Goal: Task Accomplishment & Management: Manage account settings

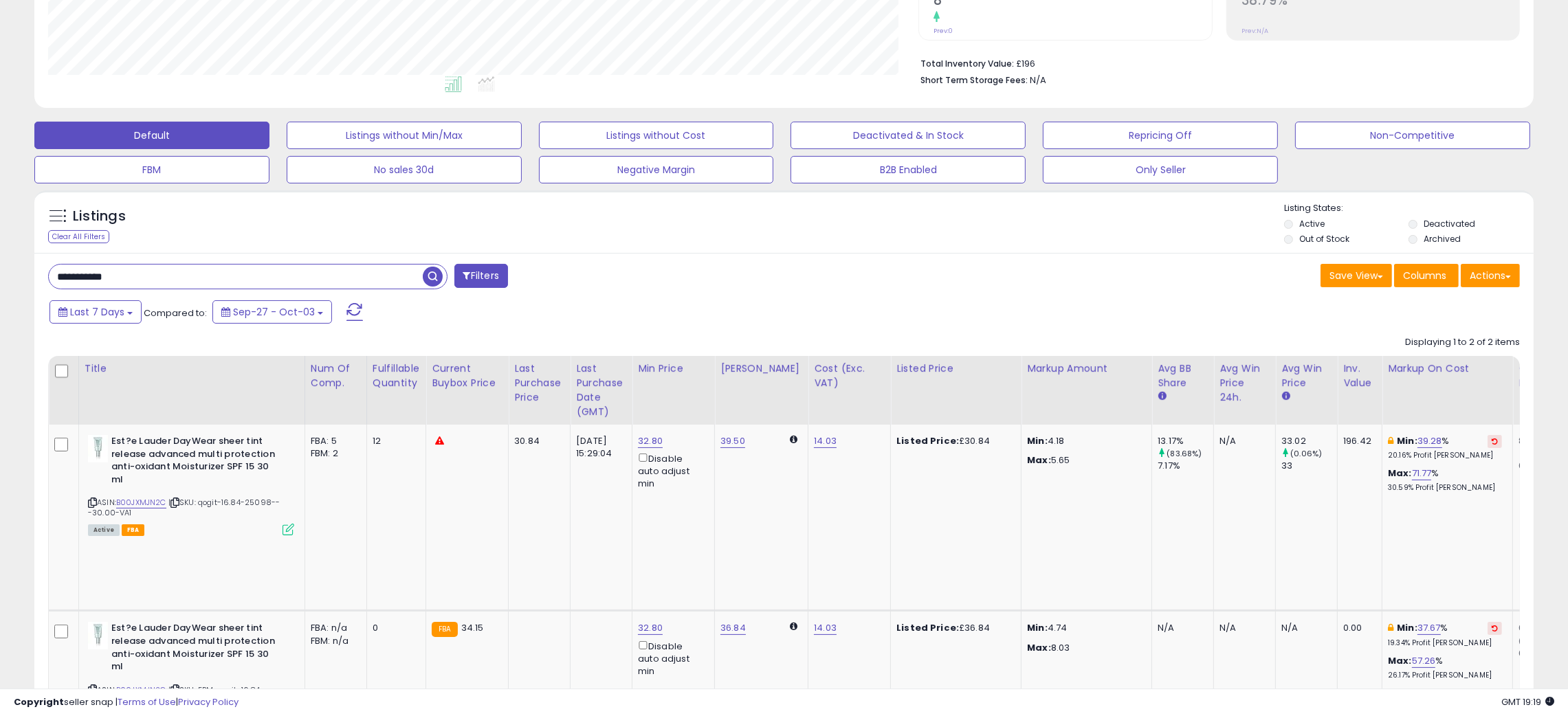
scroll to position [281, 871]
drag, startPoint x: 147, startPoint y: 281, endPoint x: 31, endPoint y: 291, distance: 116.4
click at [31, 291] on div "Listings Clear All Filters" at bounding box center [784, 527] width 1520 height 687
paste input "text"
type input "**********"
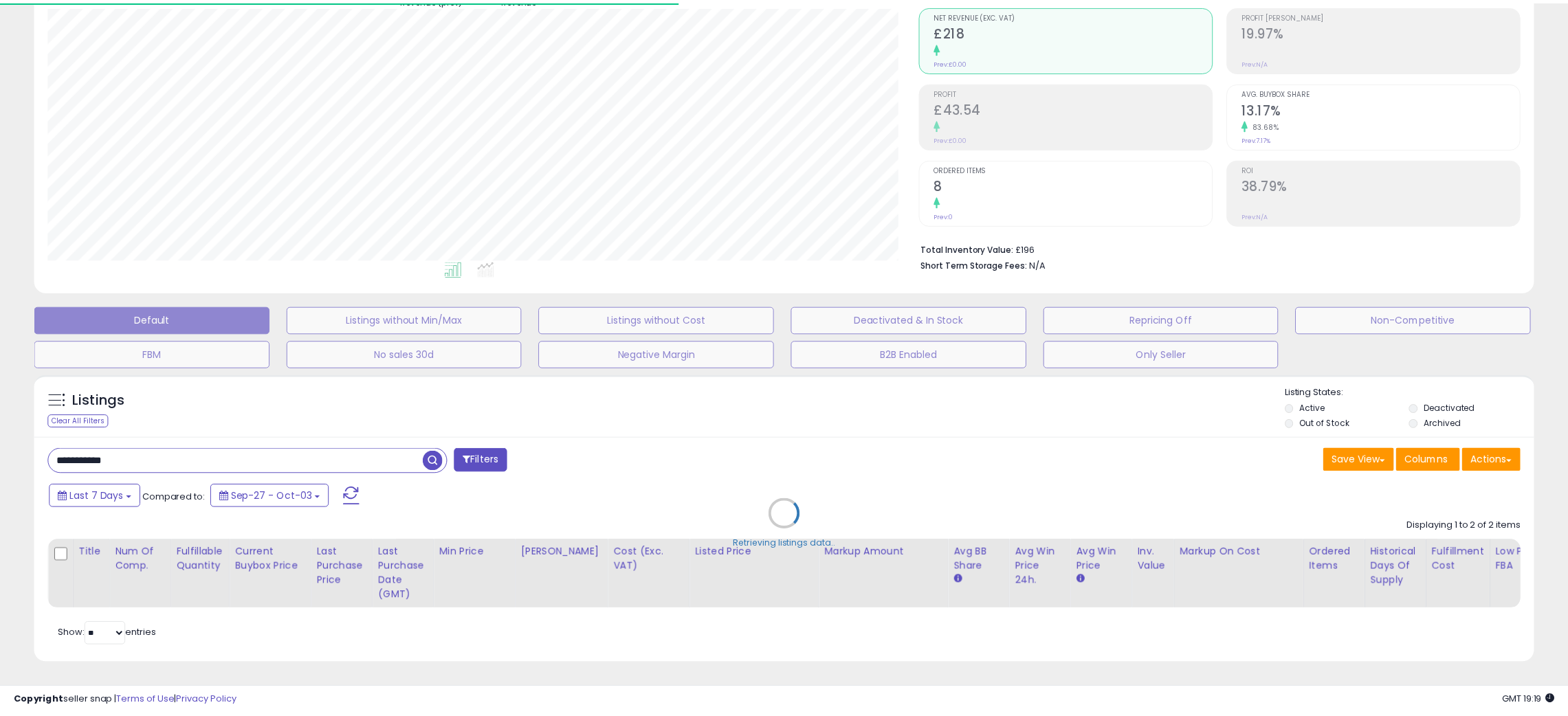
scroll to position [687171, 686432]
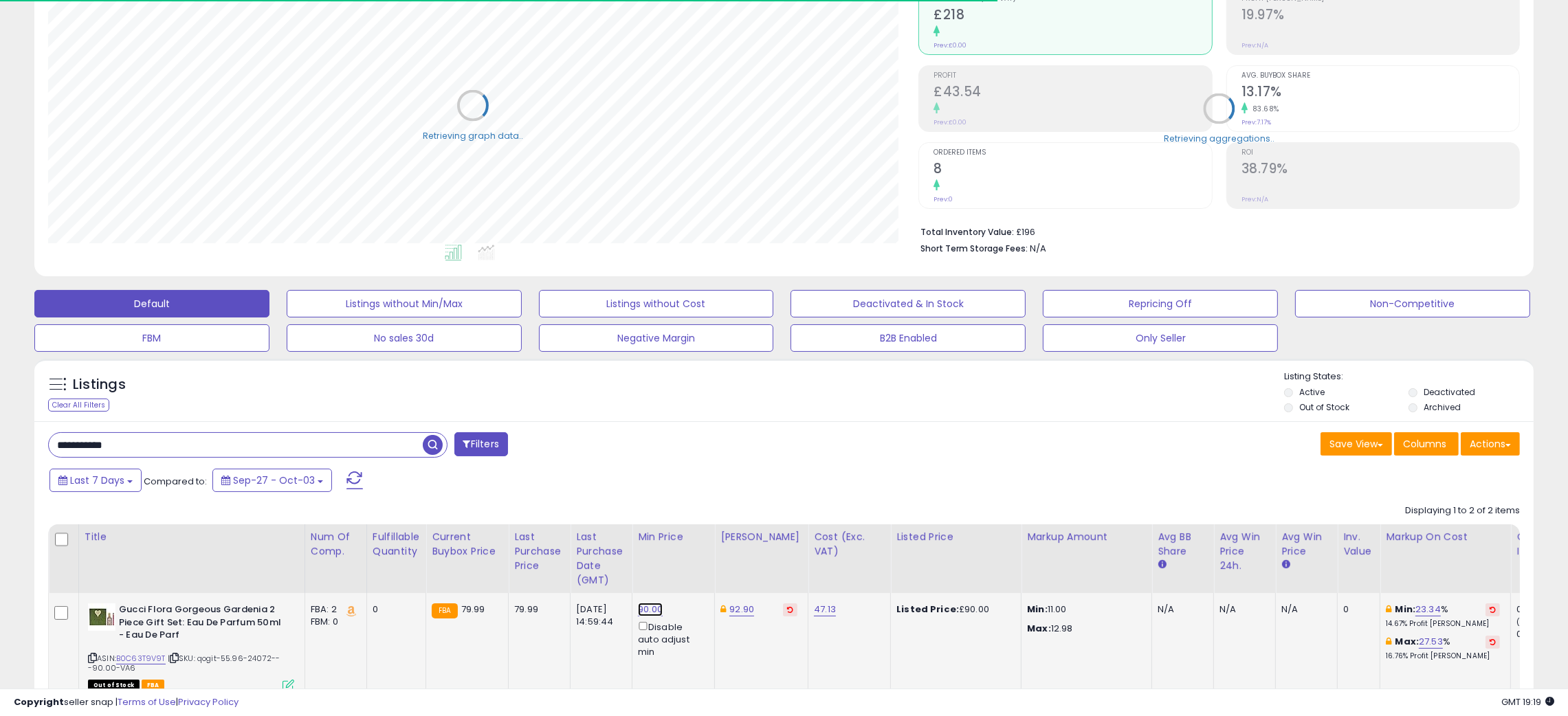
click at [646, 605] on link "90.00" at bounding box center [650, 609] width 24 height 14
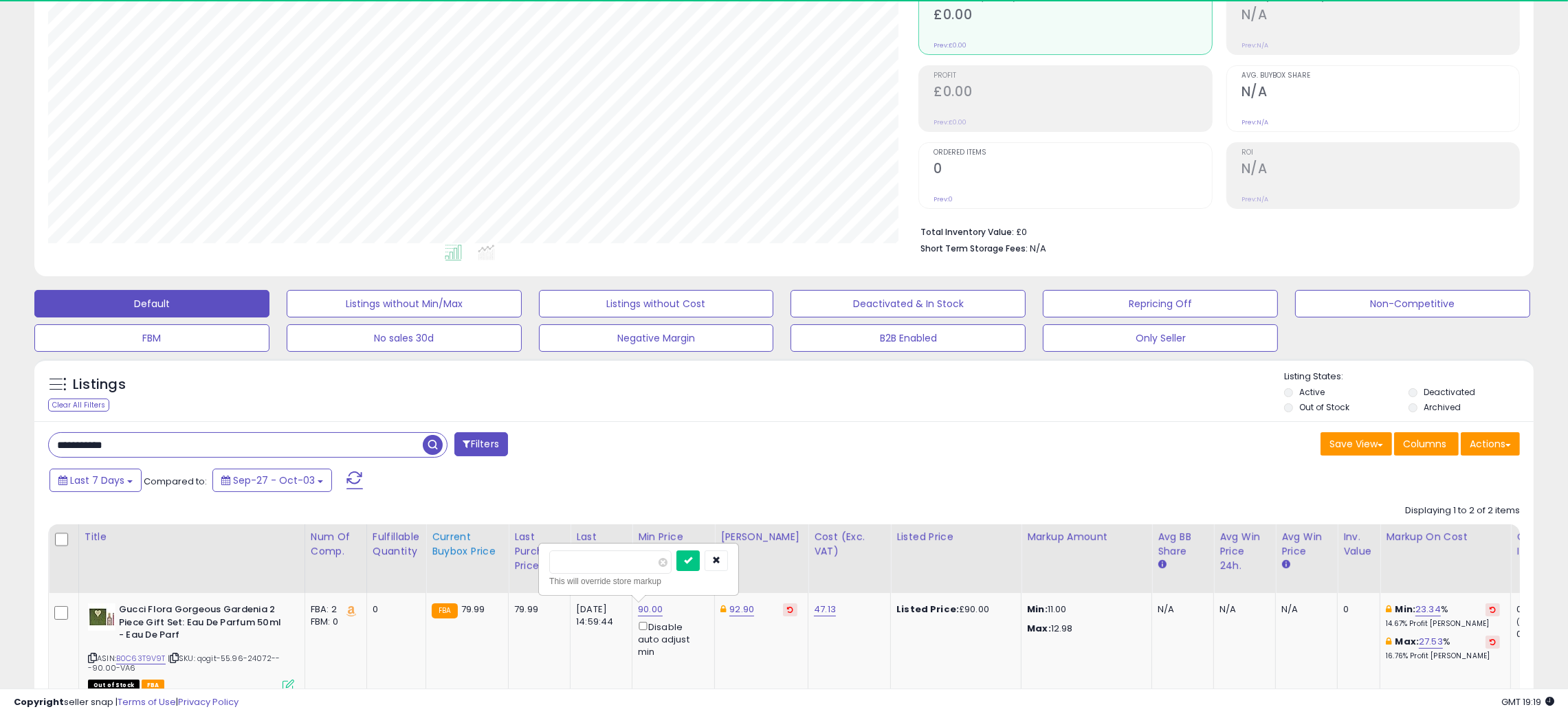
drag, startPoint x: 615, startPoint y: 560, endPoint x: 480, endPoint y: 563, distance: 135.0
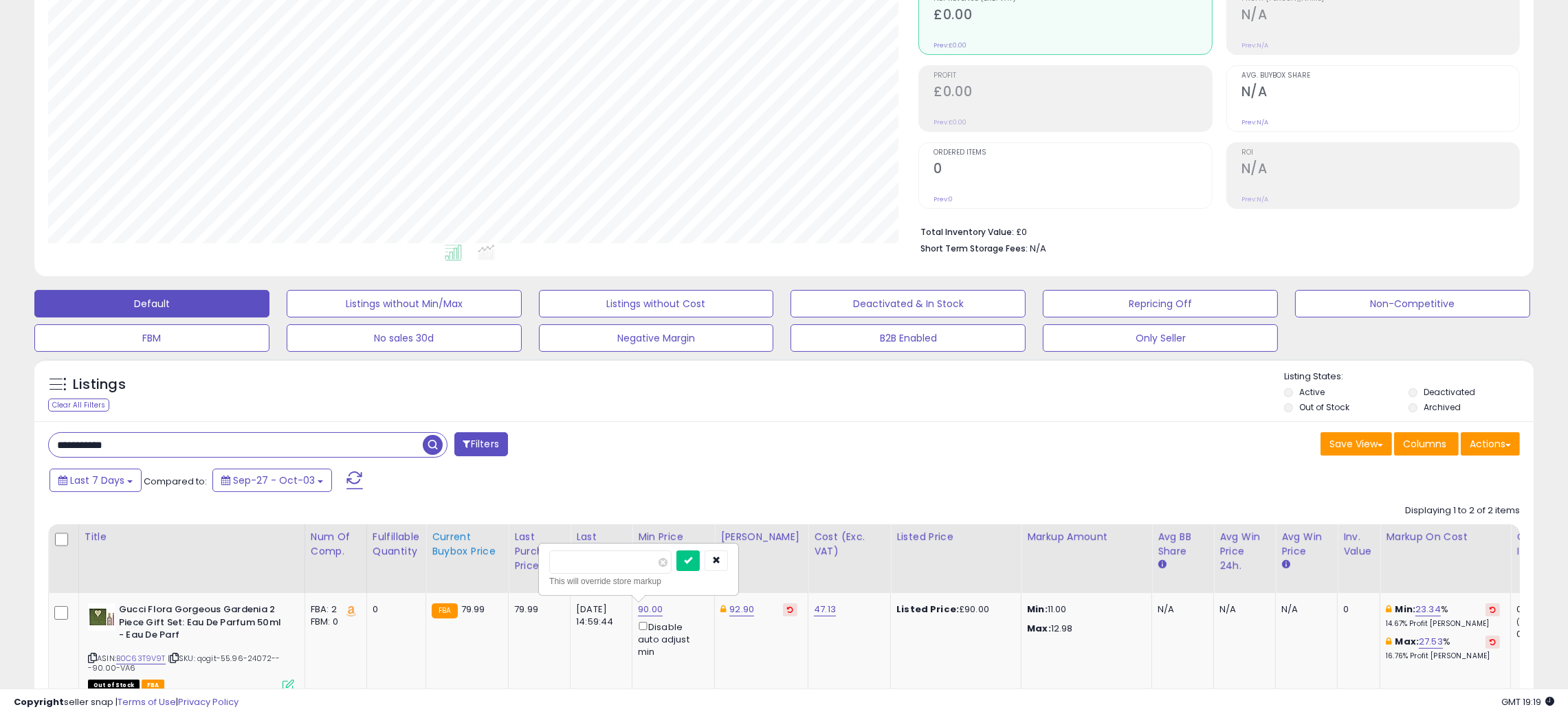
type input "*"
type input "**"
click at [700, 560] on button "submit" at bounding box center [688, 560] width 24 height 20
click at [783, 606] on button at bounding box center [790, 610] width 15 height 13
